Goal: Find specific page/section: Find specific page/section

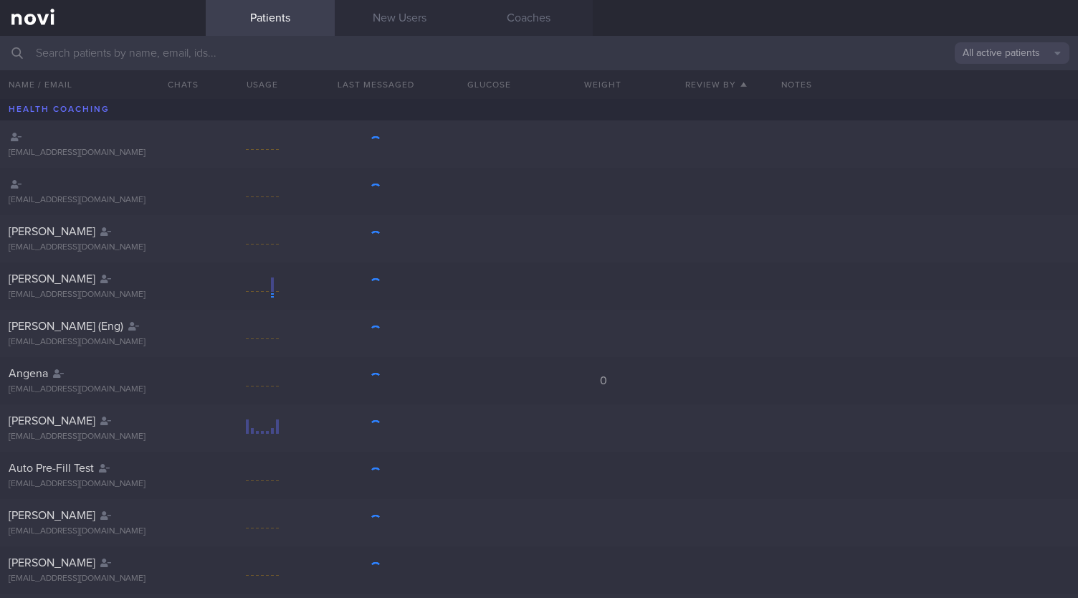
click at [563, 62] on input "text" at bounding box center [539, 53] width 1078 height 34
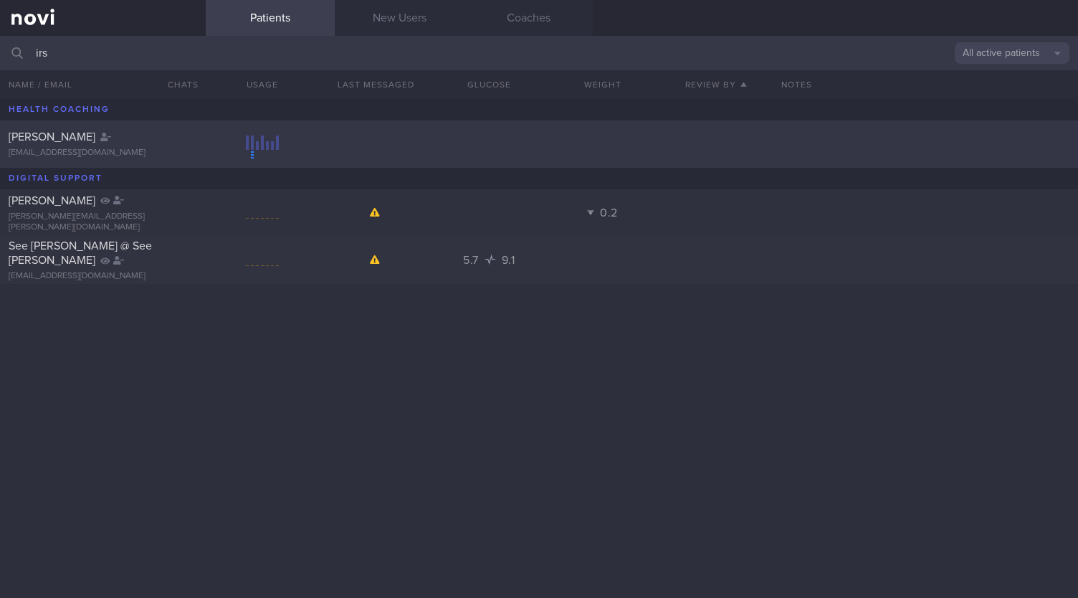
type input "irs"
click at [239, 159] on div "[PERSON_NAME] [EMAIL_ADDRESS][DOMAIN_NAME]" at bounding box center [539, 143] width 1078 height 47
select select "9"
